Goal: Check status: Check status

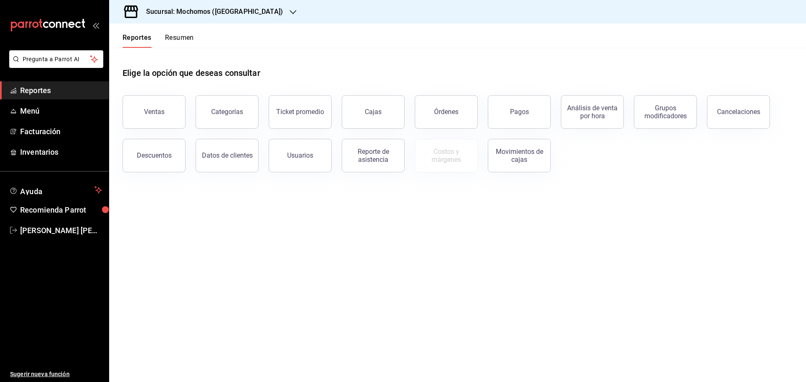
click at [290, 10] on icon "button" at bounding box center [293, 12] width 7 height 7
click at [136, 34] on span "Ryoshi ([GEOGRAPHIC_DATA])" at bounding box center [156, 36] width 81 height 9
click at [530, 115] on button "Pagos" at bounding box center [519, 112] width 63 height 34
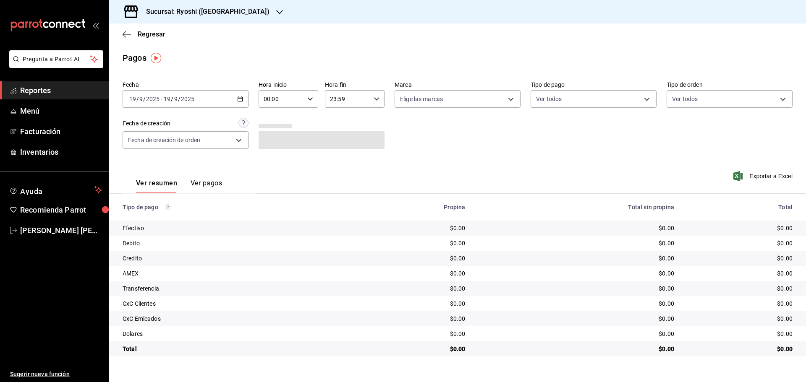
click at [243, 97] on div "[DATE] [DATE] - [DATE] [DATE]" at bounding box center [186, 99] width 126 height 18
click at [144, 217] on span "Rango de fechas" at bounding box center [162, 219] width 65 height 9
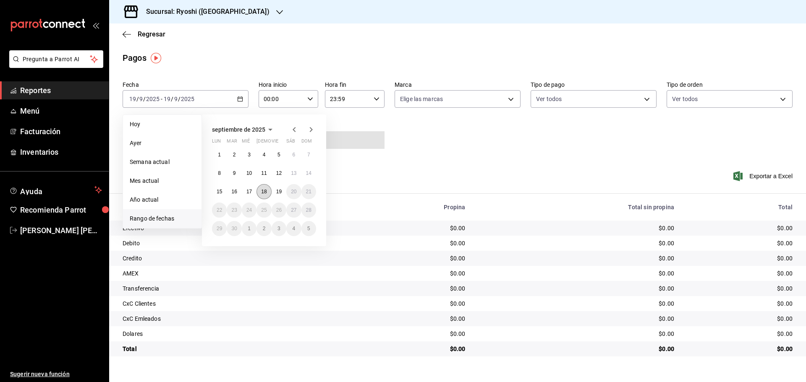
click at [268, 189] on button "18" at bounding box center [263, 191] width 15 height 15
click at [282, 190] on button "19" at bounding box center [279, 191] width 15 height 15
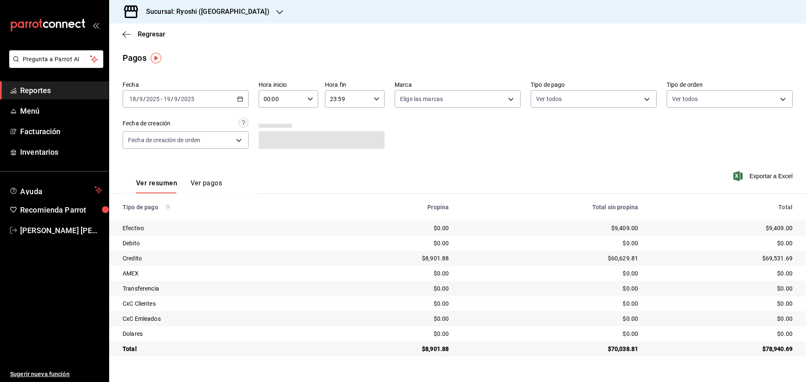
click at [311, 98] on icon "button" at bounding box center [310, 99] width 6 height 6
click at [273, 133] on button "05" at bounding box center [273, 137] width 26 height 17
type input "05:00"
click at [236, 10] on div at bounding box center [403, 191] width 806 height 382
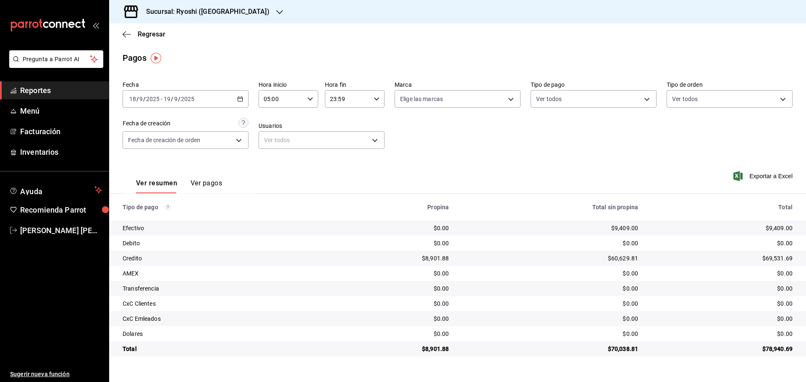
click at [276, 10] on icon "button" at bounding box center [279, 12] width 7 height 7
click at [120, 52] on span "Mochomos ([GEOGRAPHIC_DATA])" at bounding box center [162, 55] width 93 height 9
click at [124, 32] on icon "button" at bounding box center [127, 35] width 8 height 8
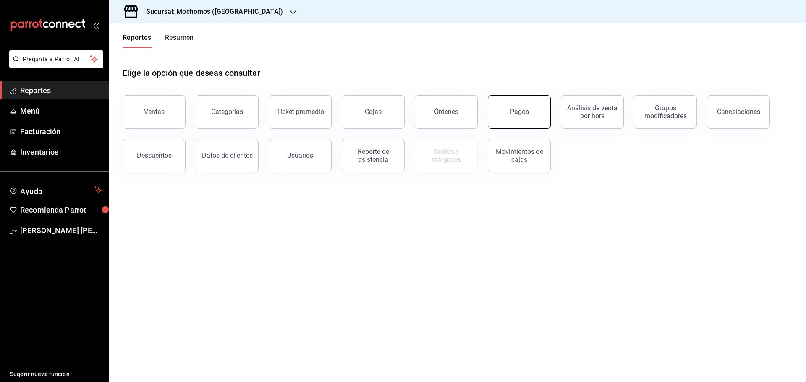
click at [511, 114] on div "Pagos" at bounding box center [519, 112] width 19 height 8
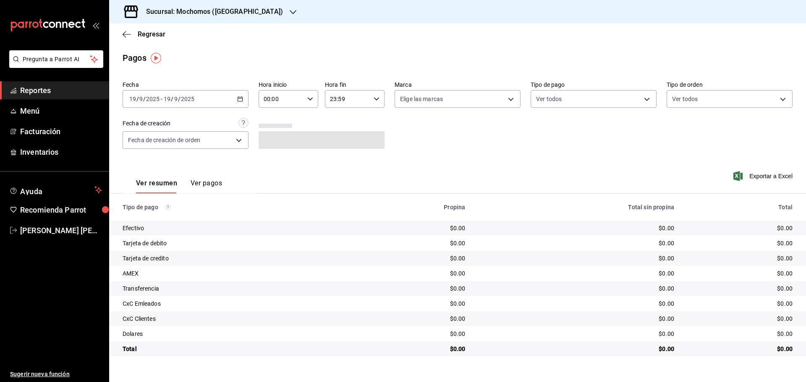
click at [238, 97] on \(Stroke\) "button" at bounding box center [240, 99] width 5 height 5
click at [150, 215] on span "Rango de fechas" at bounding box center [162, 219] width 65 height 9
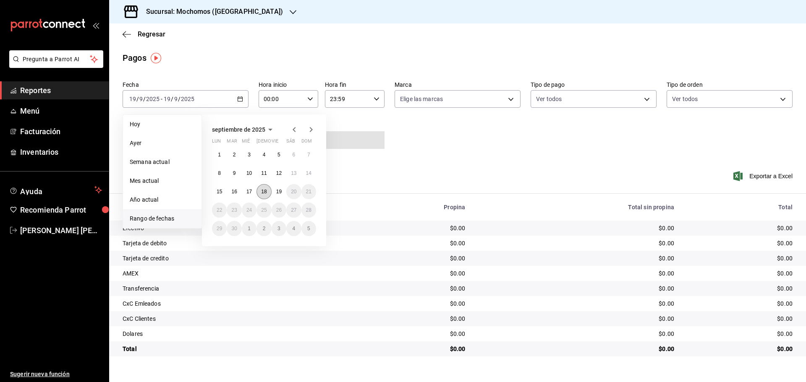
click at [262, 189] on abbr "18" at bounding box center [263, 192] width 5 height 6
click at [277, 193] on abbr "19" at bounding box center [278, 192] width 5 height 6
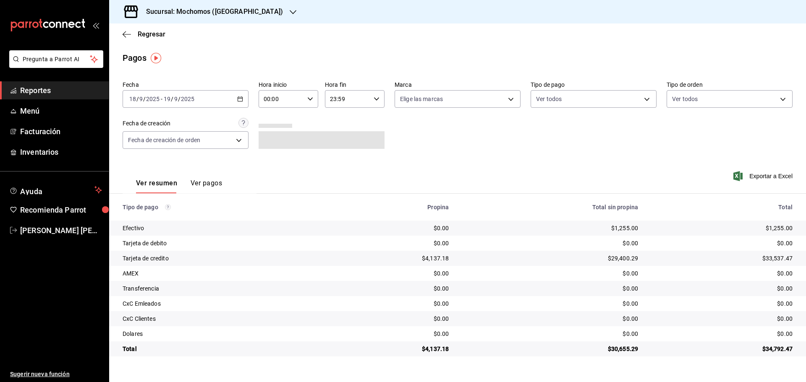
click at [312, 96] on div "00:00 Hora inicio" at bounding box center [289, 99] width 60 height 18
click at [276, 134] on span "05" at bounding box center [273, 137] width 16 height 7
type input "05:00"
click at [377, 98] on div at bounding box center [403, 191] width 806 height 382
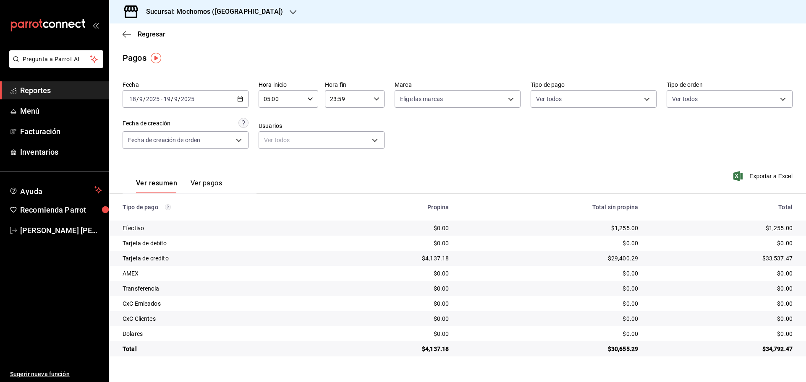
click at [377, 98] on icon "button" at bounding box center [377, 99] width 6 height 6
click at [340, 140] on span "05" at bounding box center [340, 140] width 16 height 7
type input "05:59"
click at [250, 10] on div at bounding box center [403, 191] width 806 height 382
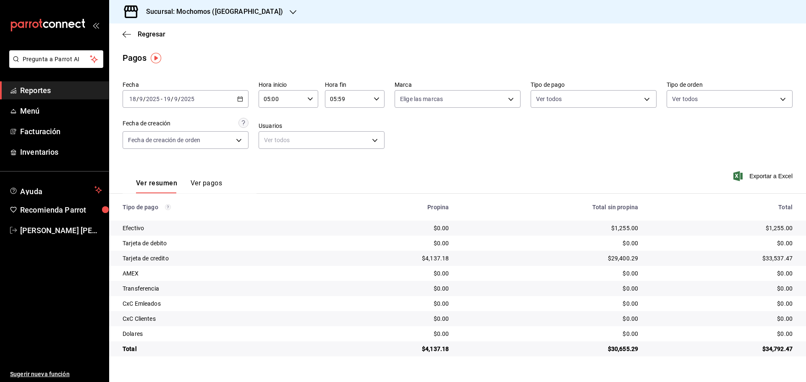
click at [290, 10] on icon "button" at bounding box center [293, 12] width 7 height 7
click at [133, 34] on span "Ryoshi ([GEOGRAPHIC_DATA])" at bounding box center [156, 36] width 81 height 9
click at [125, 31] on icon "button" at bounding box center [127, 35] width 8 height 8
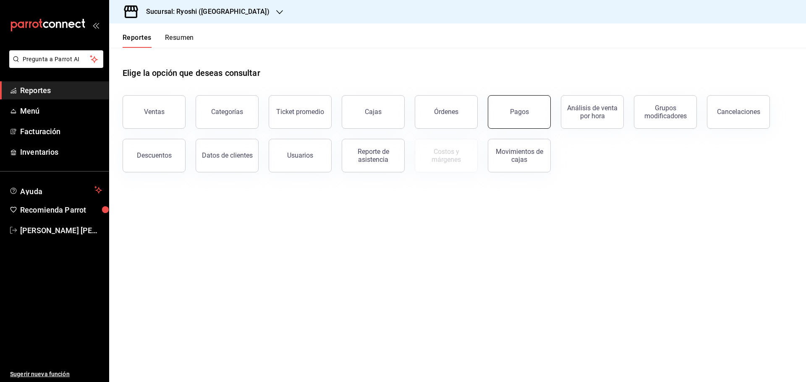
click at [511, 110] on div "Pagos" at bounding box center [519, 112] width 19 height 8
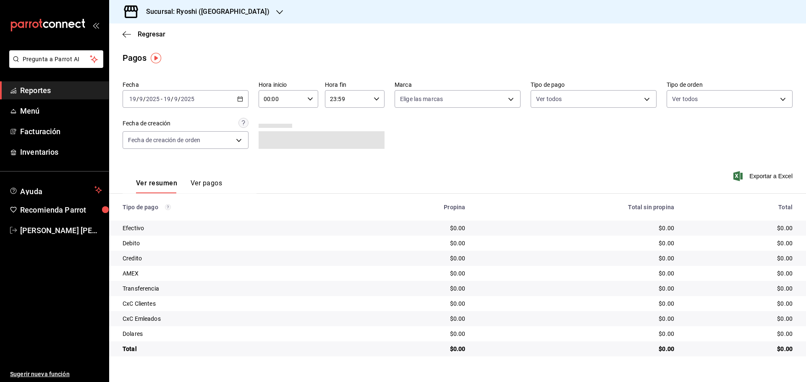
click at [246, 97] on div "[DATE] [DATE] - [DATE] [DATE]" at bounding box center [186, 99] width 126 height 18
click at [141, 217] on span "Rango de fechas" at bounding box center [162, 219] width 65 height 9
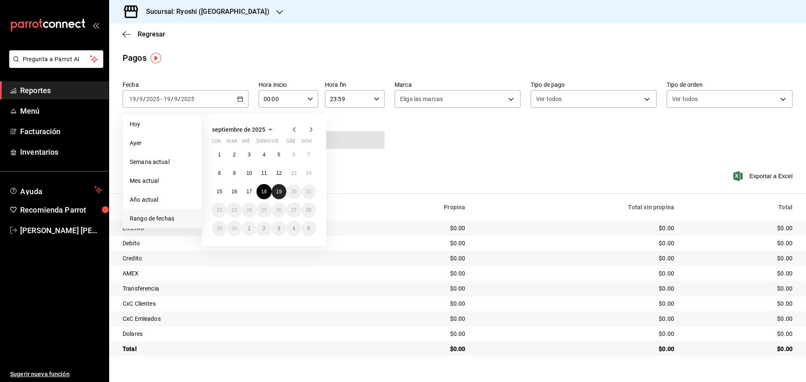
click at [281, 188] on button "19" at bounding box center [279, 191] width 15 height 15
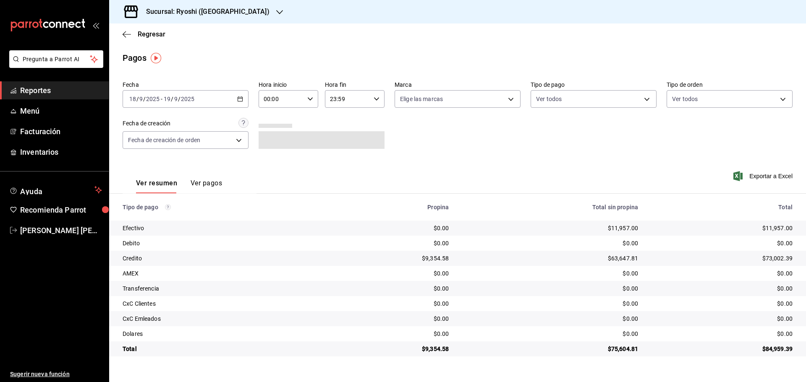
click at [311, 97] on icon "button" at bounding box center [310, 99] width 6 height 6
click at [274, 138] on span "05" at bounding box center [273, 137] width 16 height 7
type input "05:00"
click at [379, 97] on div at bounding box center [403, 191] width 806 height 382
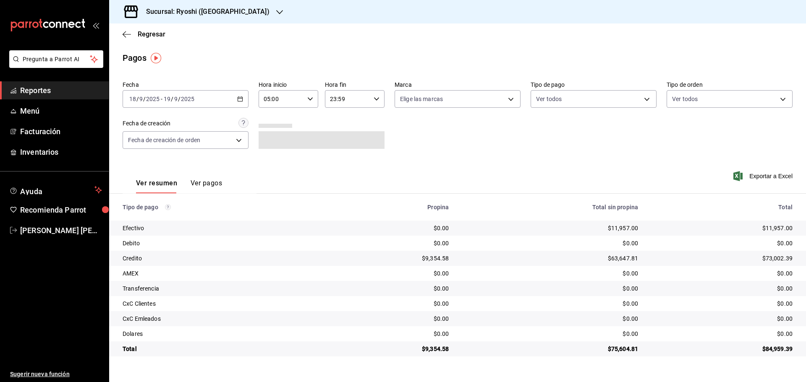
click at [375, 97] on icon "button" at bounding box center [377, 99] width 6 height 6
click at [338, 139] on span "05" at bounding box center [340, 140] width 16 height 7
type input "05:59"
